Goal: Transaction & Acquisition: Purchase product/service

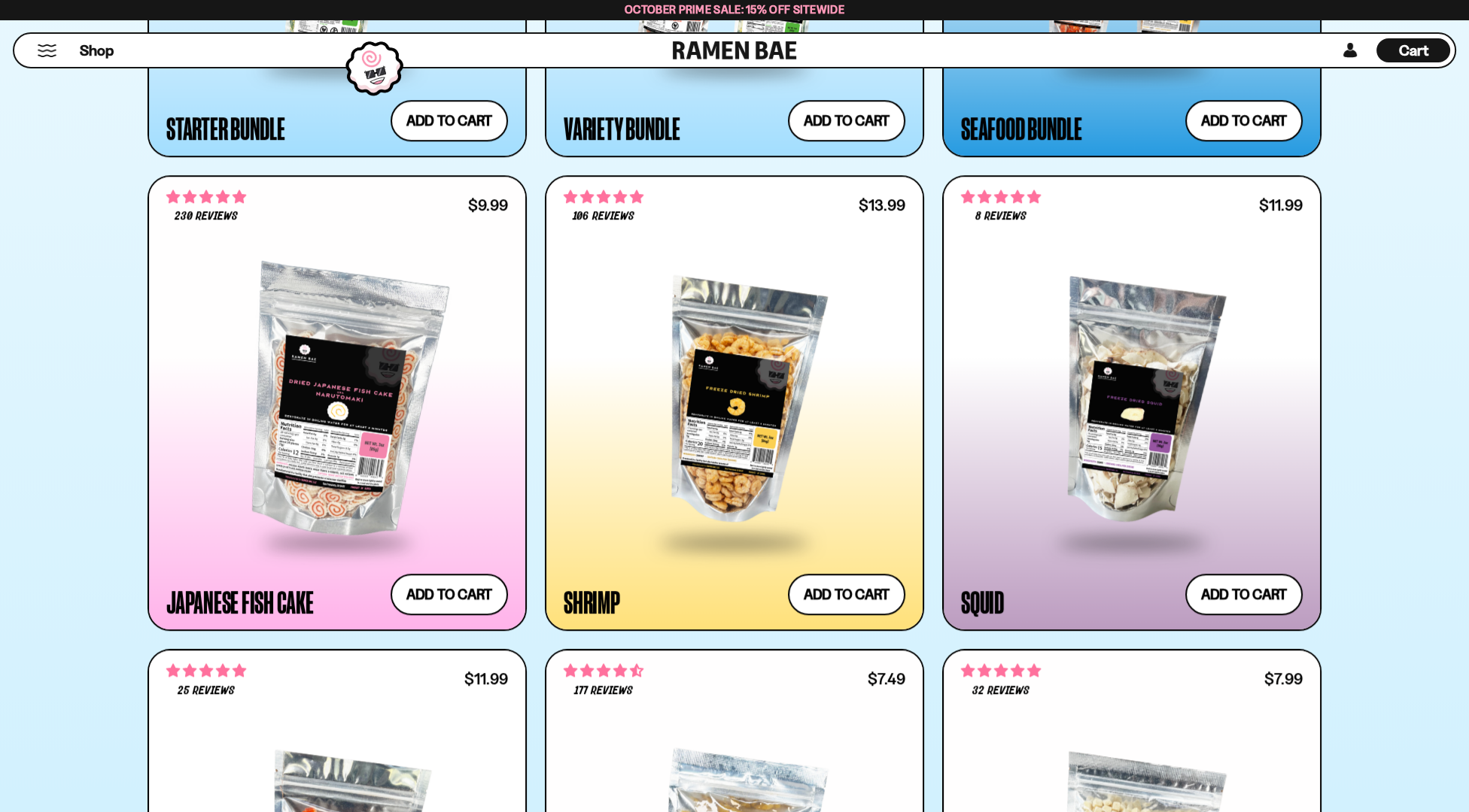
scroll to position [2227, 0]
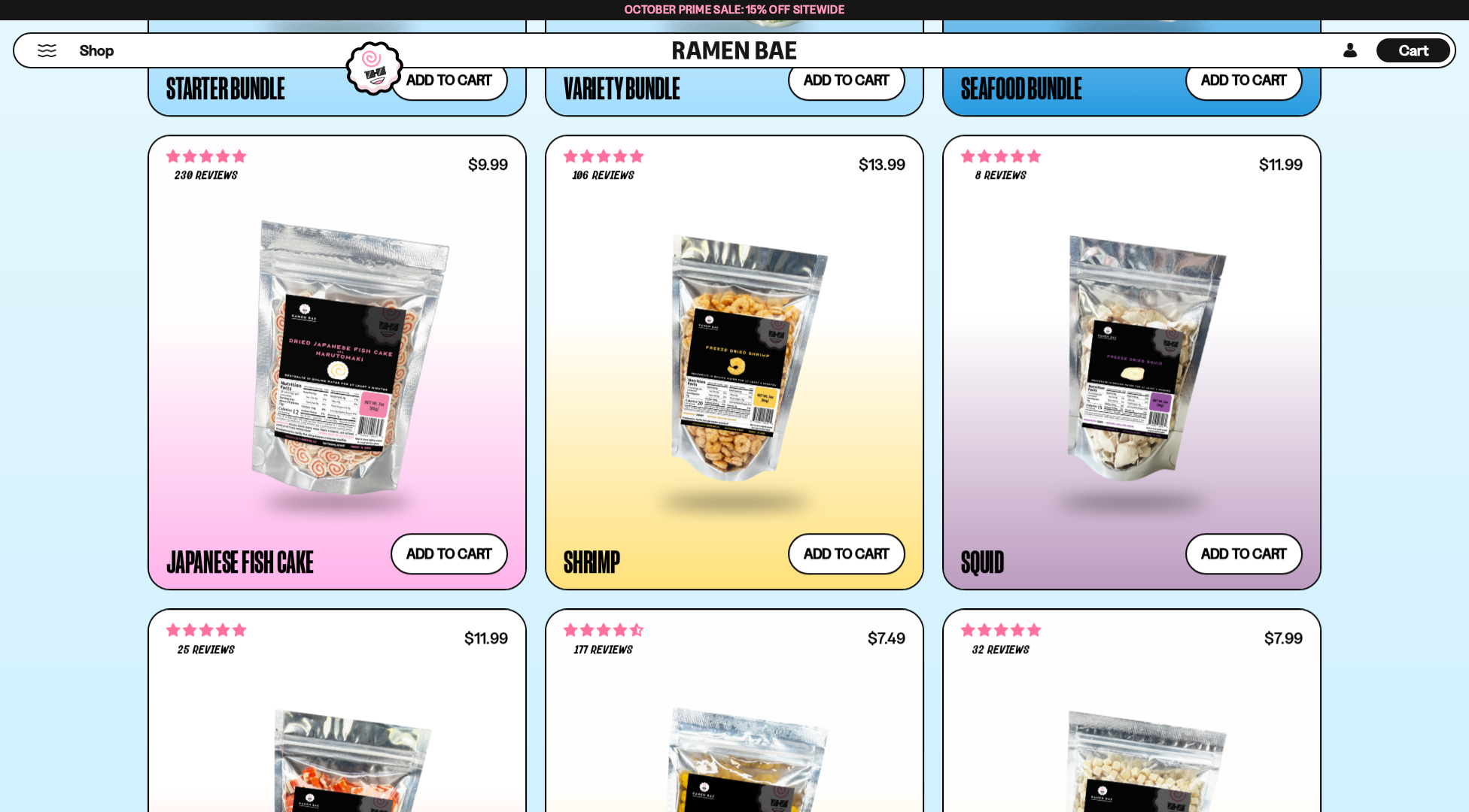
click at [715, 325] on div at bounding box center [734, 362] width 342 height 273
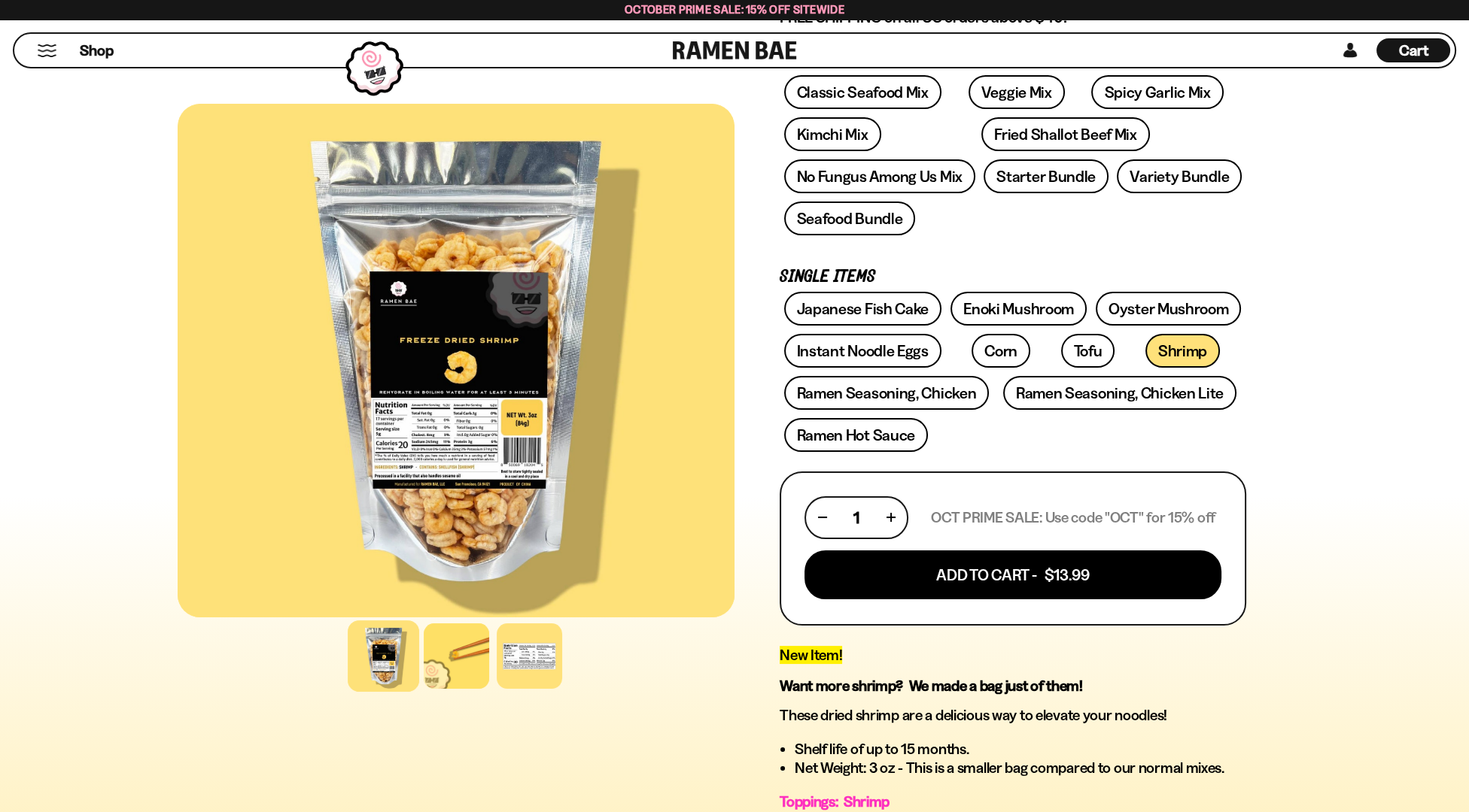
scroll to position [278, 0]
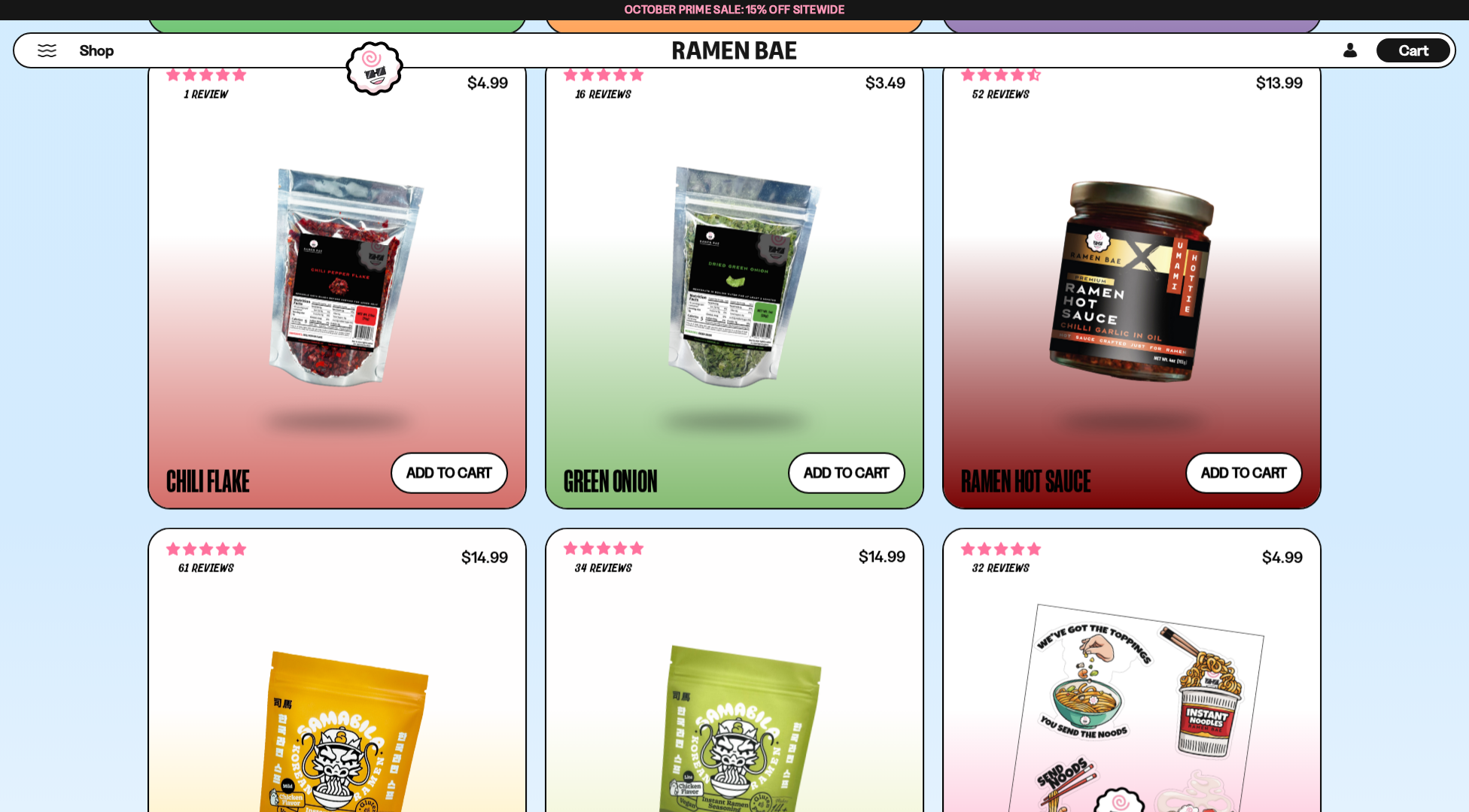
scroll to position [5152, 0]
